Goal: Find specific page/section

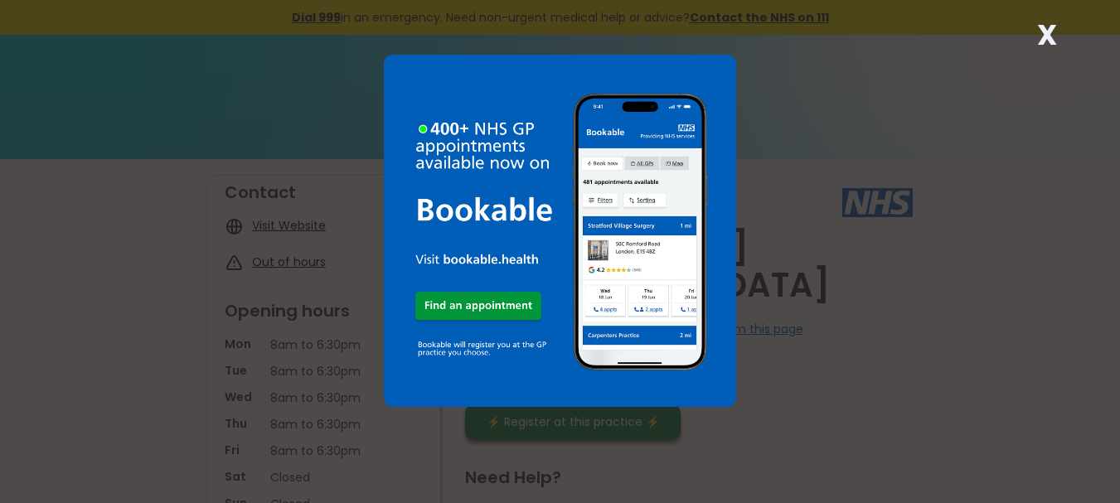
click at [785, 172] on div "X" at bounding box center [560, 251] width 1120 height 503
click at [1044, 32] on strong "X" at bounding box center [1047, 35] width 20 height 40
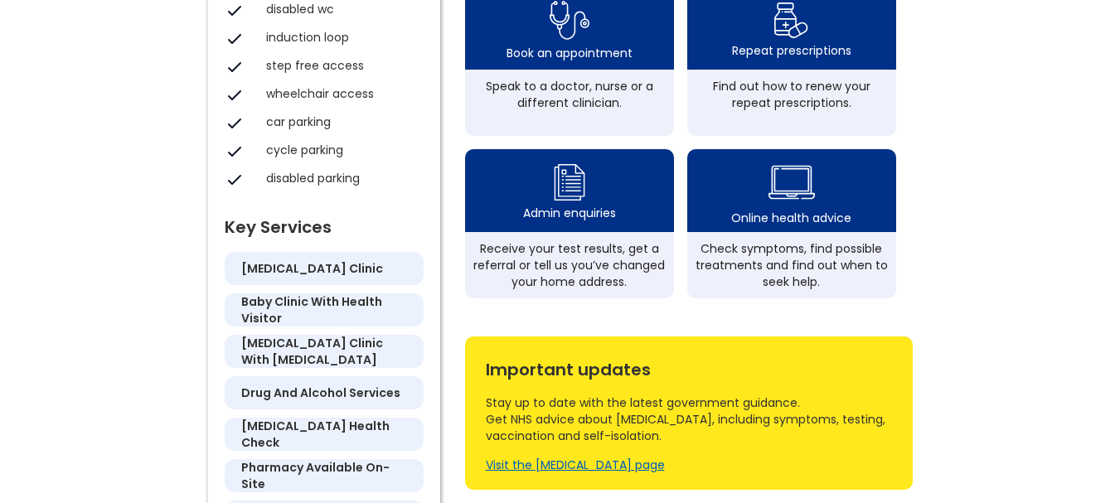
scroll to position [595, 0]
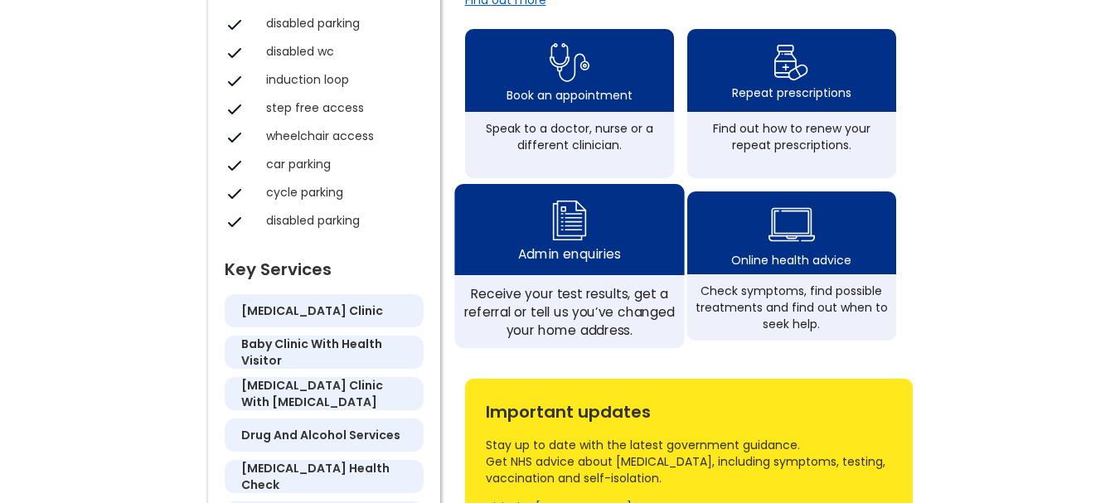
click at [574, 259] on div "Admin enquiries" at bounding box center [569, 254] width 102 height 18
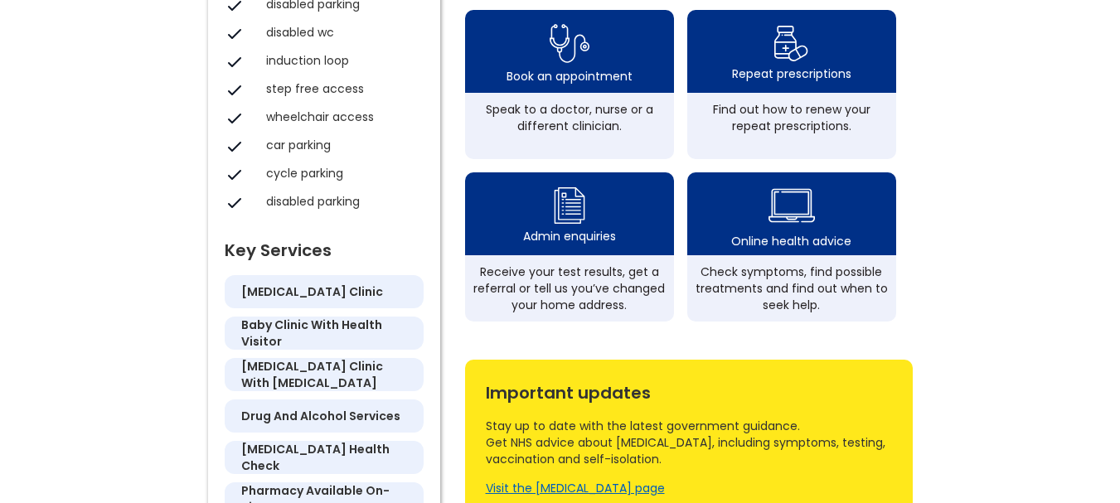
scroll to position [666, 0]
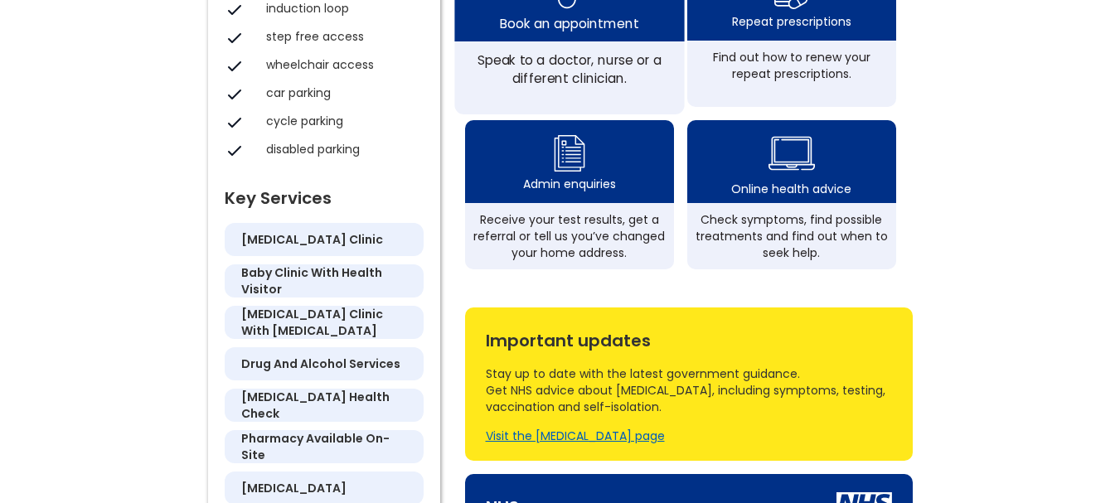
click at [551, 76] on div "Speak to a doctor, nurse or a different clinician." at bounding box center [568, 69] width 211 height 36
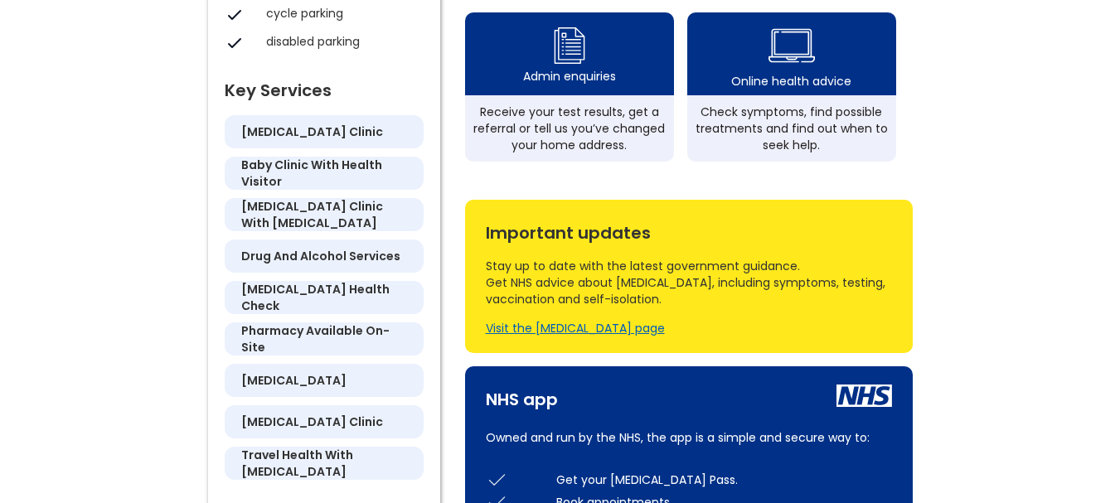
scroll to position [800, 0]
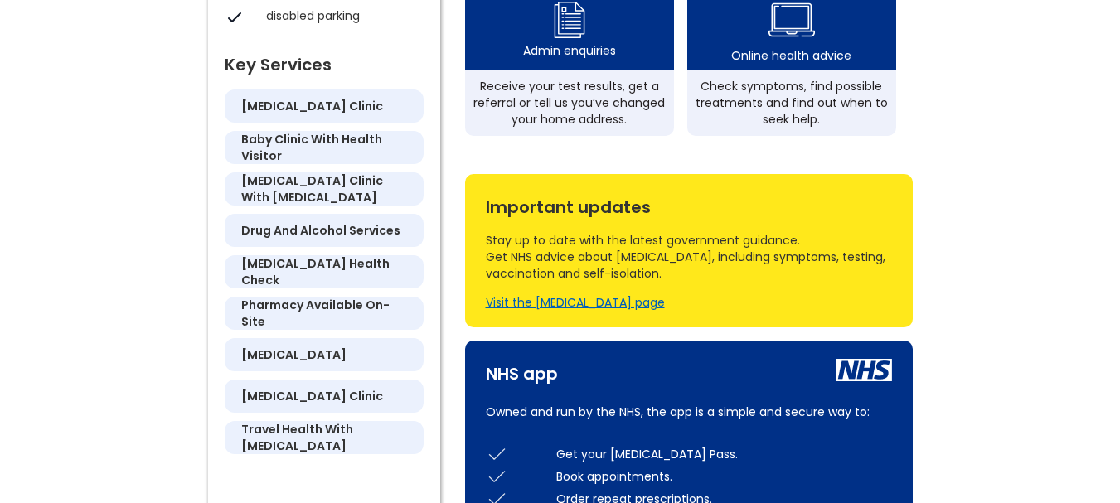
click at [288, 361] on h5 "[MEDICAL_DATA]" at bounding box center [293, 354] width 105 height 17
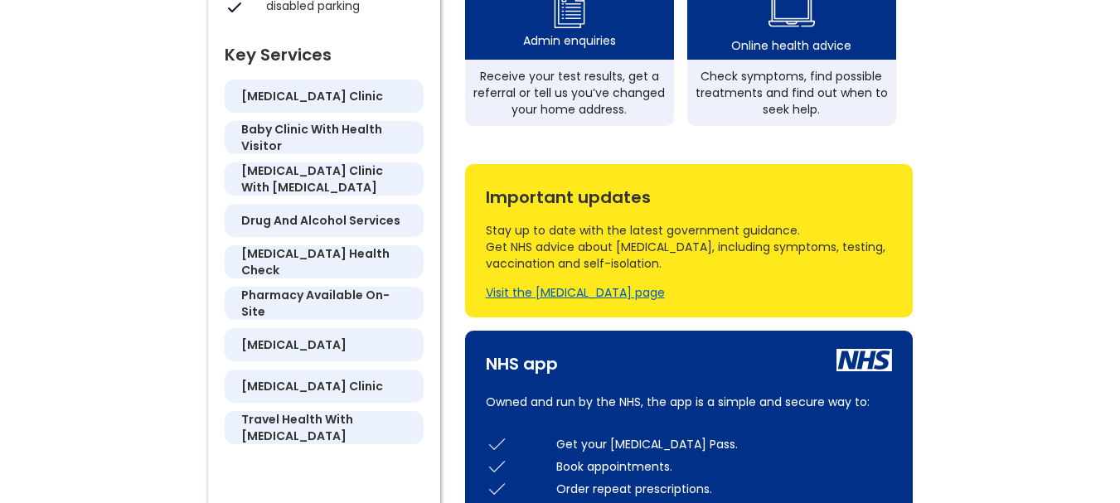
scroll to position [806, 0]
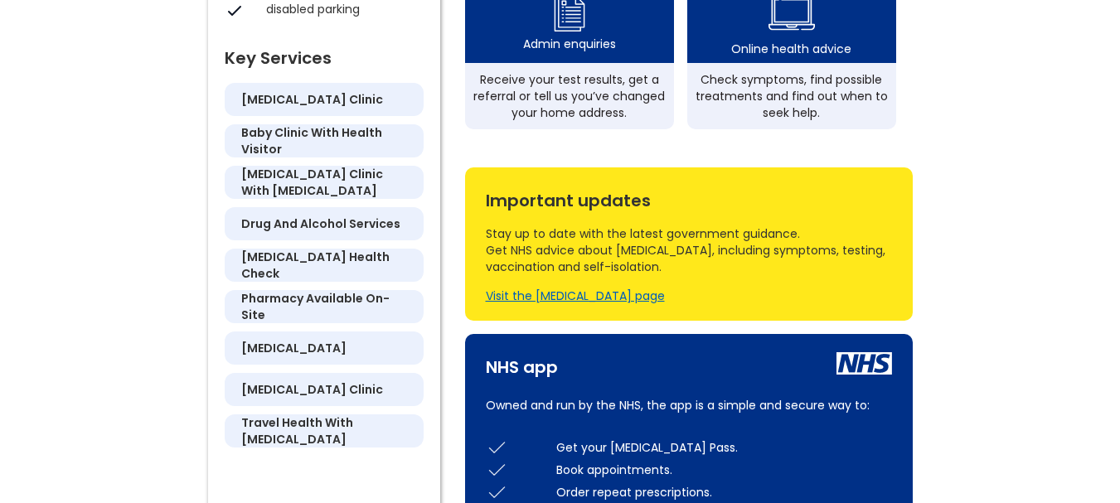
click at [304, 353] on h5 "[MEDICAL_DATA]" at bounding box center [293, 348] width 105 height 17
click at [394, 349] on div "[MEDICAL_DATA]" at bounding box center [324, 348] width 199 height 33
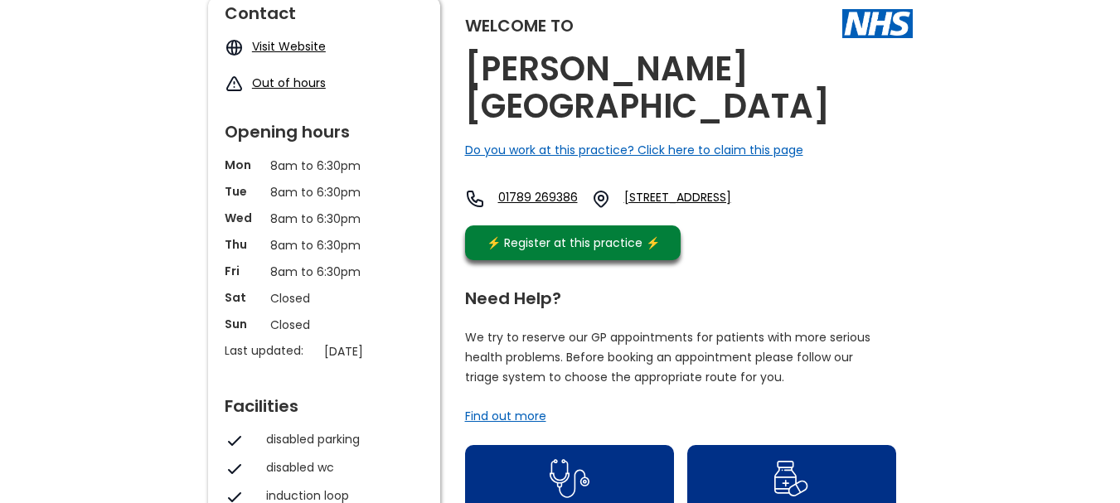
scroll to position [133, 0]
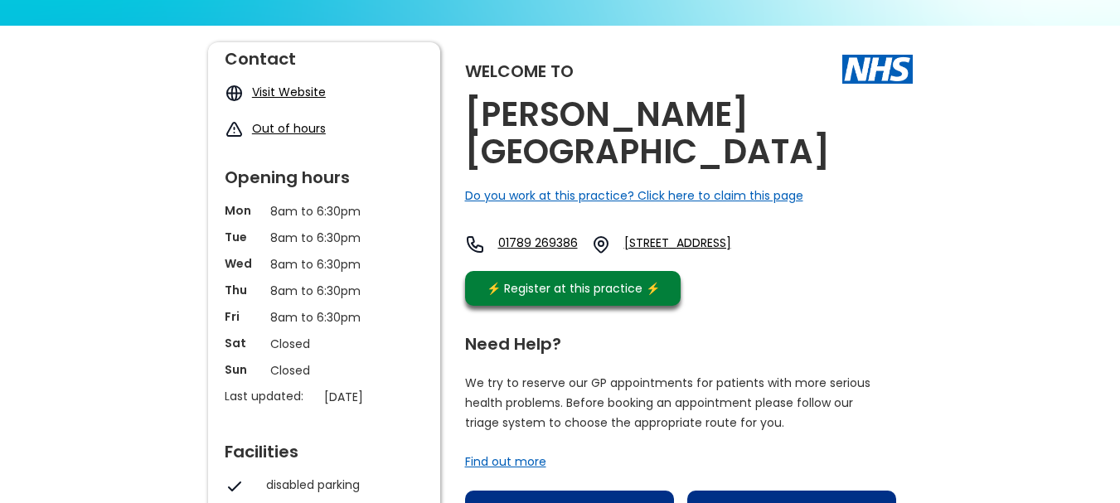
click at [594, 199] on div "Do you work at this practice? Click here to claim this page" at bounding box center [634, 195] width 338 height 17
click at [596, 190] on div "Do you work at this practice? Click here to claim this page" at bounding box center [634, 195] width 338 height 17
click at [734, 200] on div "Do you work at this practice? Click here to claim this page" at bounding box center [634, 195] width 338 height 17
